Goal: Task Accomplishment & Management: Manage account settings

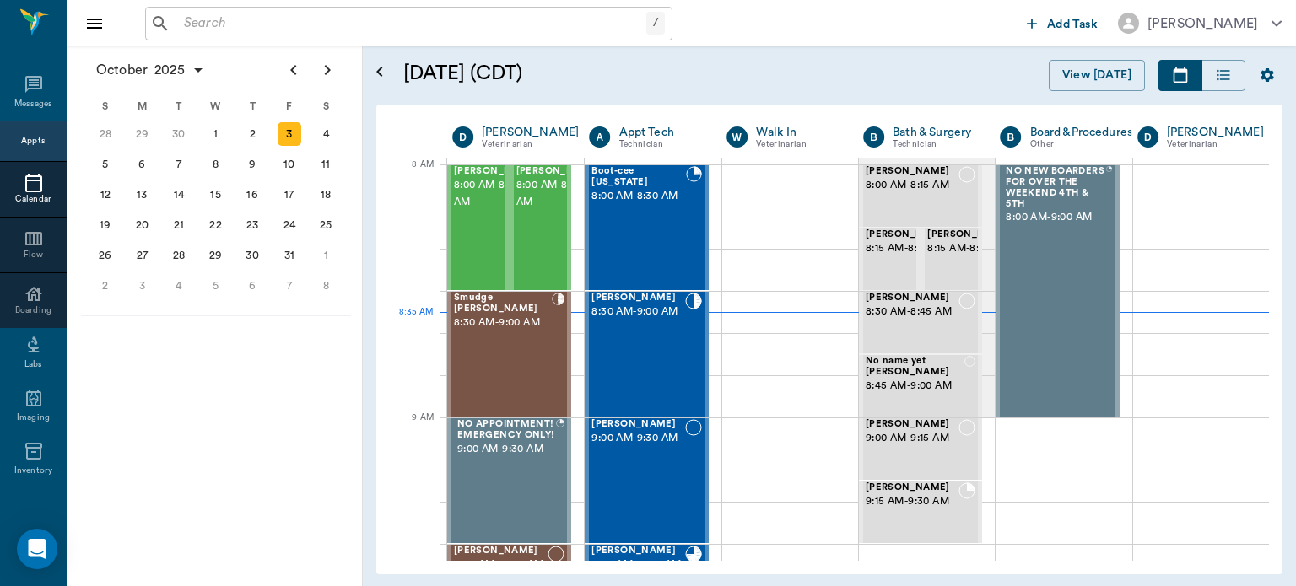
click at [624, 361] on div "Milo Dawson 8:30 AM - 9:00 AM" at bounding box center [638, 354] width 93 height 123
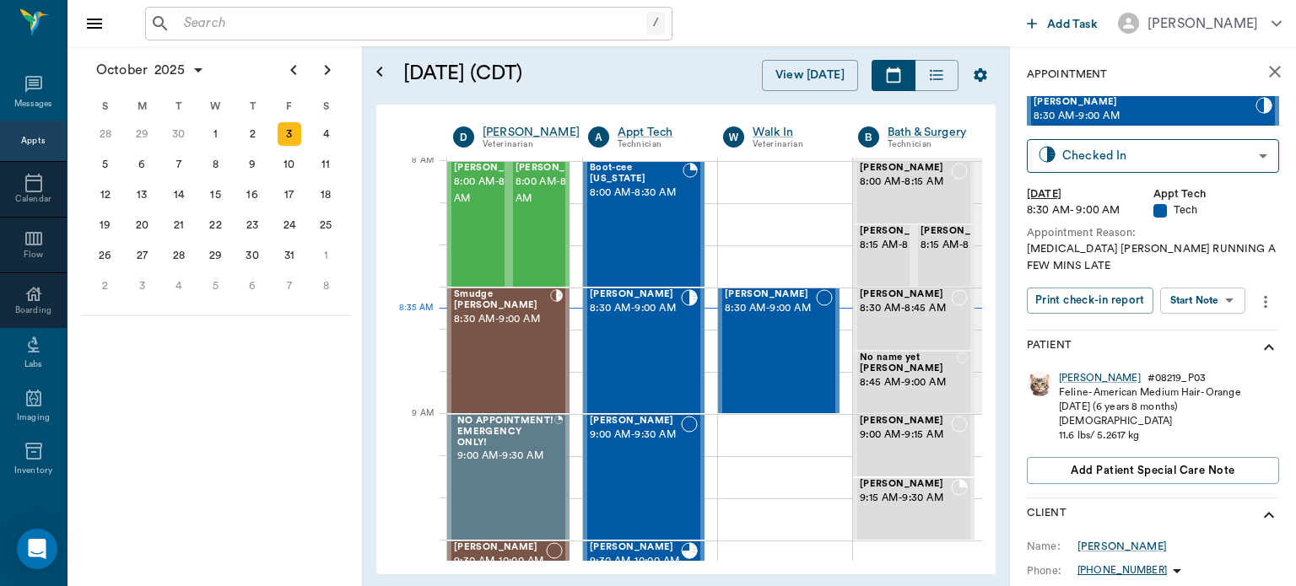
scroll to position [3, 0]
click at [1073, 378] on div "[PERSON_NAME]" at bounding box center [1100, 378] width 82 height 14
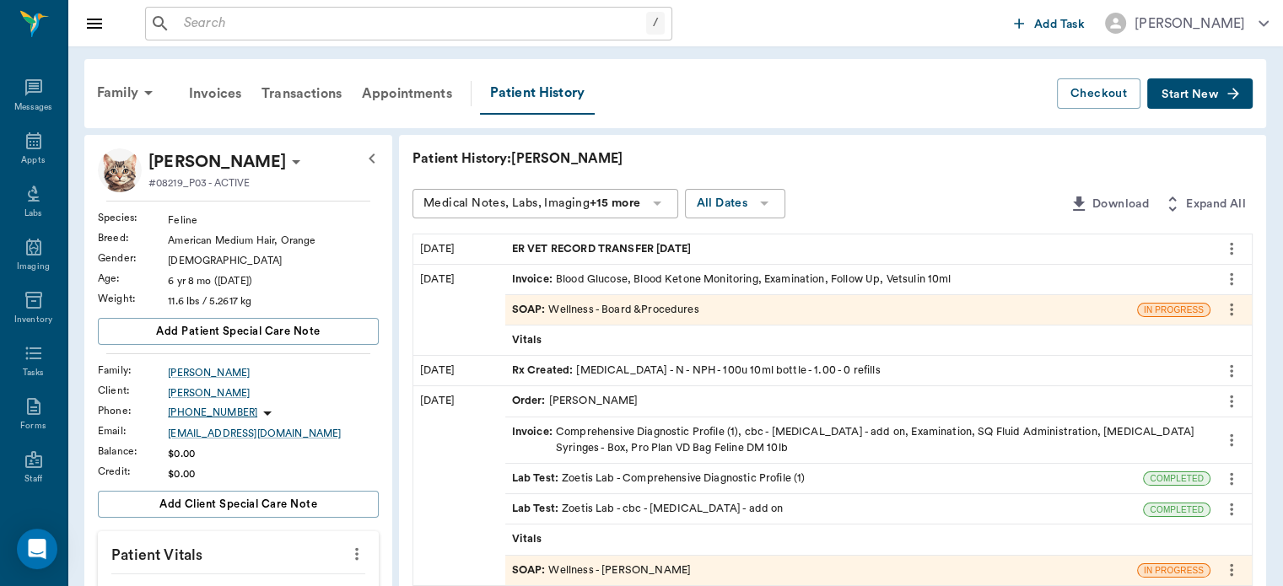
click at [531, 307] on span "SOAP :" at bounding box center [530, 310] width 37 height 16
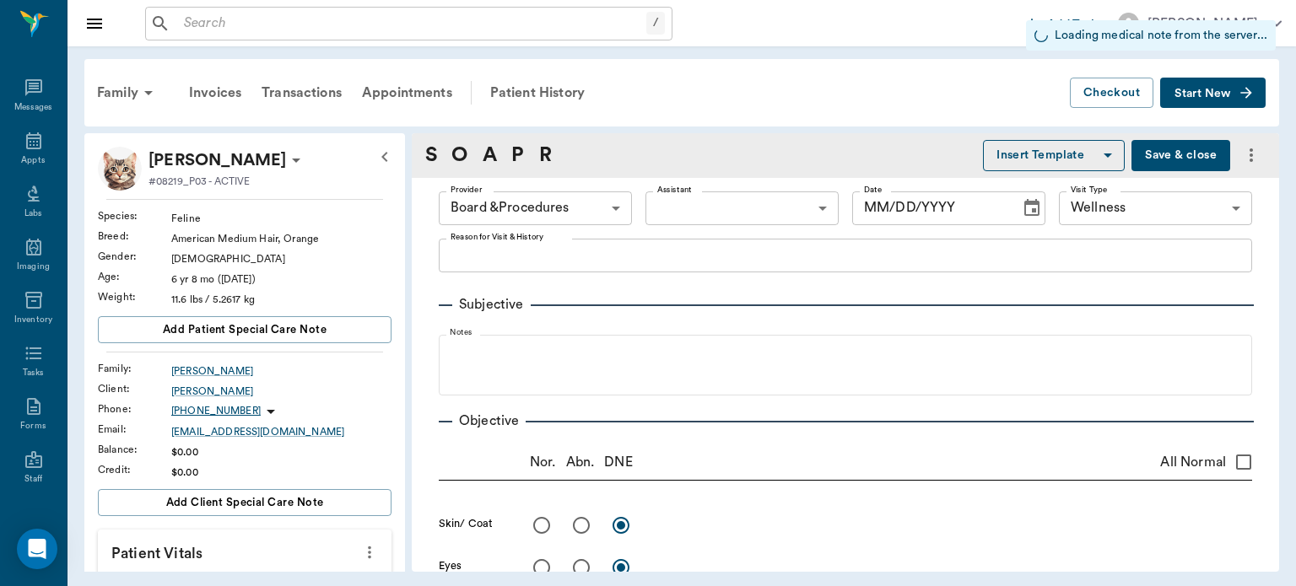
type input "63ec2f075fda476ae8351a51"
type input "65d2be4f46e3a538d89b8c14"
type input "[DATE]"
type textarea "Bloodwork to check glucose level; changed to an all-day blood curve, recommende…"
type input "9.00"
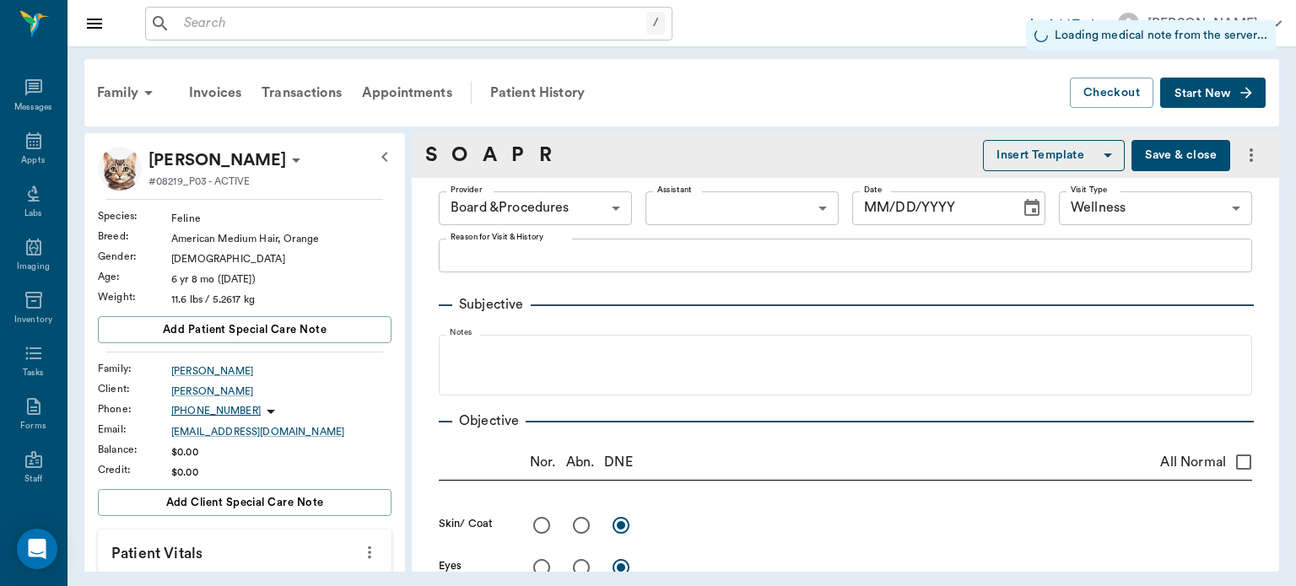
type textarea "8:25am- Arrival 333 9:25am- 415 10:25am- 412 11:25am- 395 12:25pm- 435 1:25pm- …"
type input "1.00"
type textarea "1.8 @ 12:30pm"
type input "1.00"
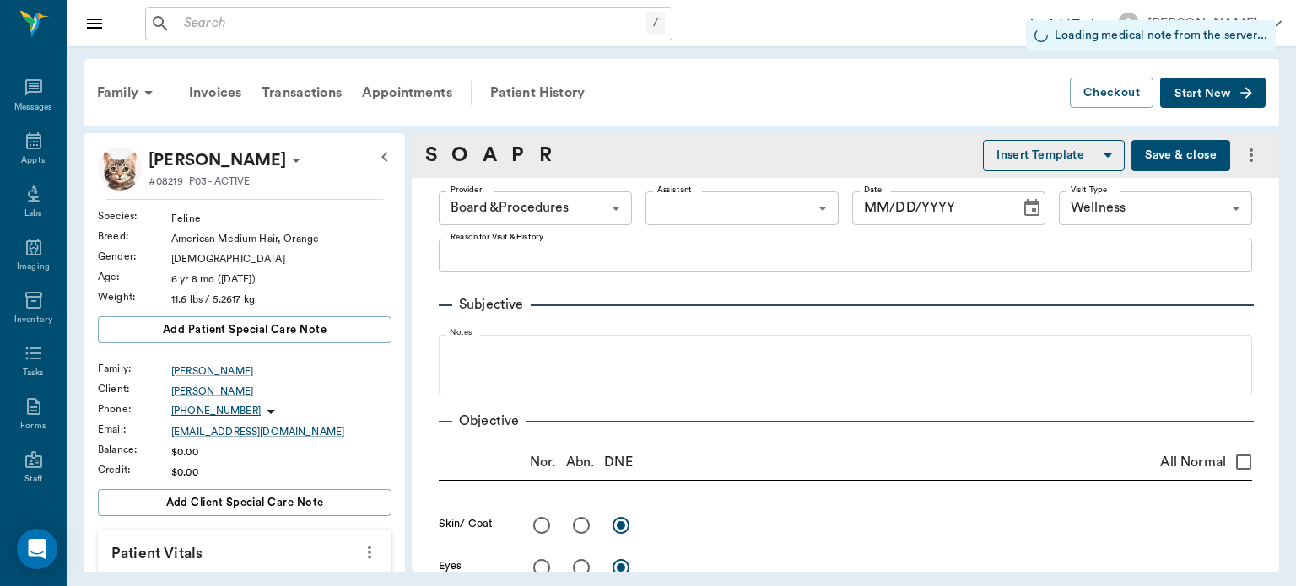
type textarea "2 units BID"
